Goal: Information Seeking & Learning: Learn about a topic

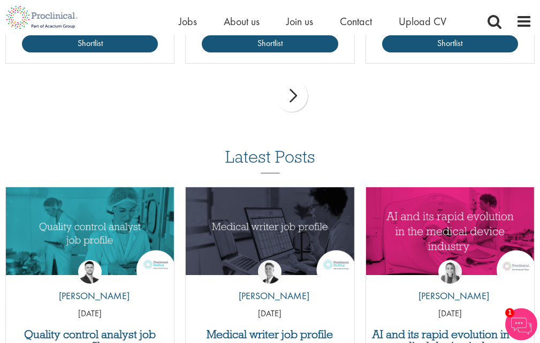
drag, startPoint x: 406, startPoint y: 132, endPoint x: 419, endPoint y: 364, distance: 231.9
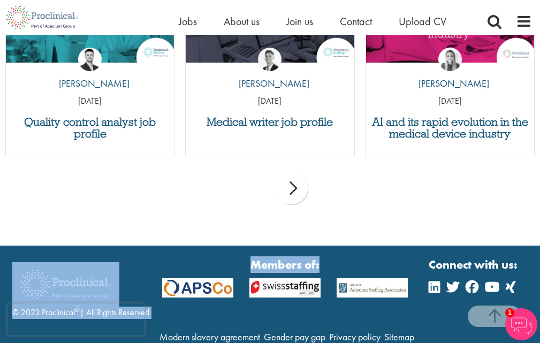
scroll to position [1097, 0]
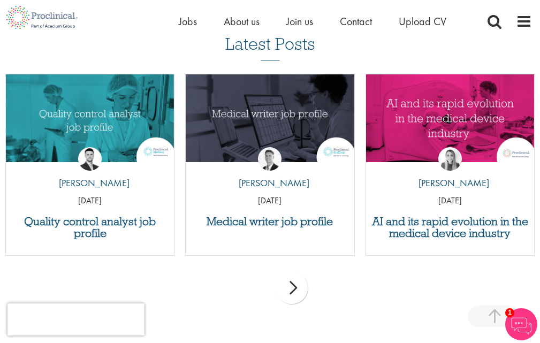
click at [237, 272] on div "prev next" at bounding box center [270, 289] width 540 height 47
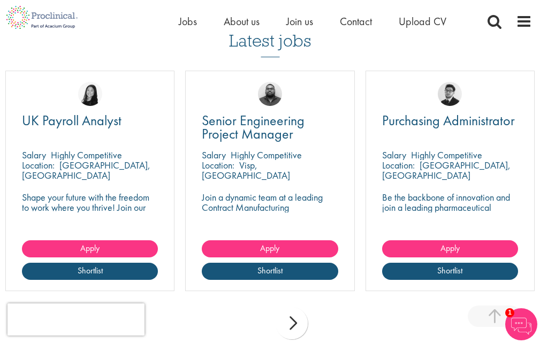
scroll to position [937, 0]
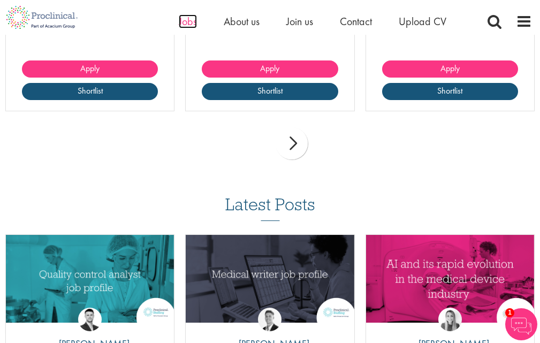
click at [190, 19] on span "Jobs" at bounding box center [188, 21] width 18 height 14
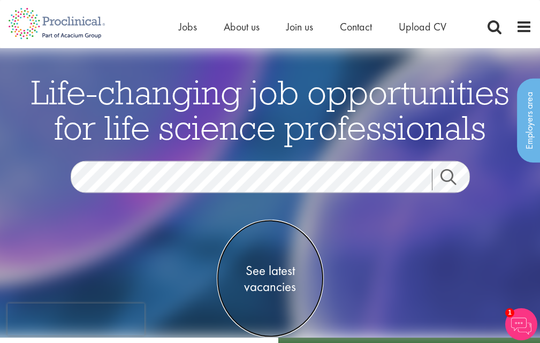
click at [268, 290] on span "See latest vacancies" at bounding box center [270, 278] width 107 height 32
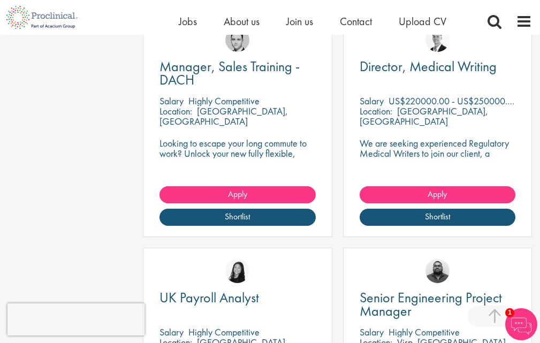
scroll to position [1123, 0]
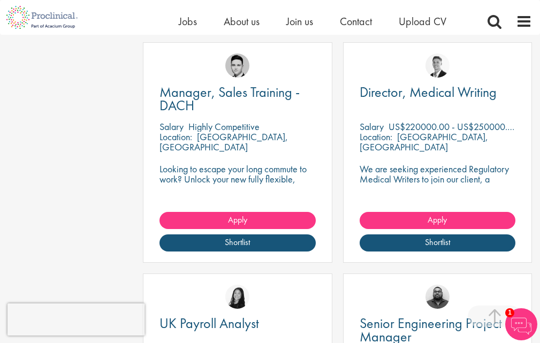
drag, startPoint x: 163, startPoint y: 122, endPoint x: 185, endPoint y: 125, distance: 22.1
click at [183, 125] on span "Salary" at bounding box center [171, 126] width 24 height 12
drag, startPoint x: 160, startPoint y: 124, endPoint x: 289, endPoint y: 126, distance: 128.9
click at [289, 126] on div "Salary Highly Competitive" at bounding box center [237, 126] width 156 height 10
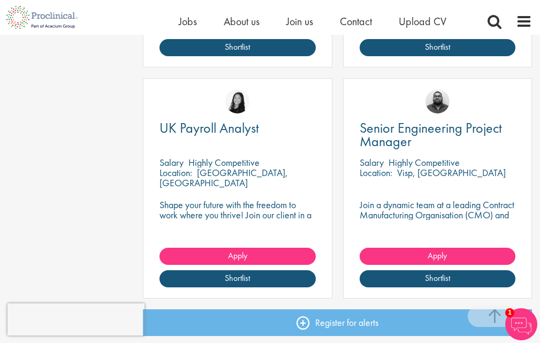
scroll to position [1230, 0]
